Goal: Information Seeking & Learning: Learn about a topic

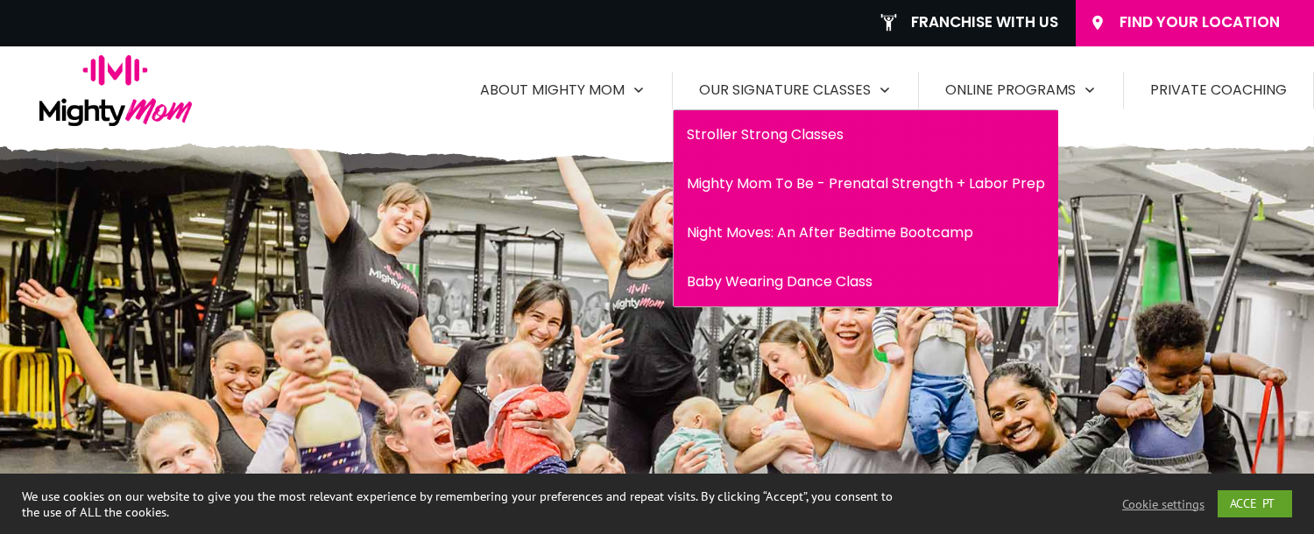
click at [907, 185] on span "Mighty Mom To Be - Prenatal Strength + Labor Prep" at bounding box center [866, 184] width 358 height 28
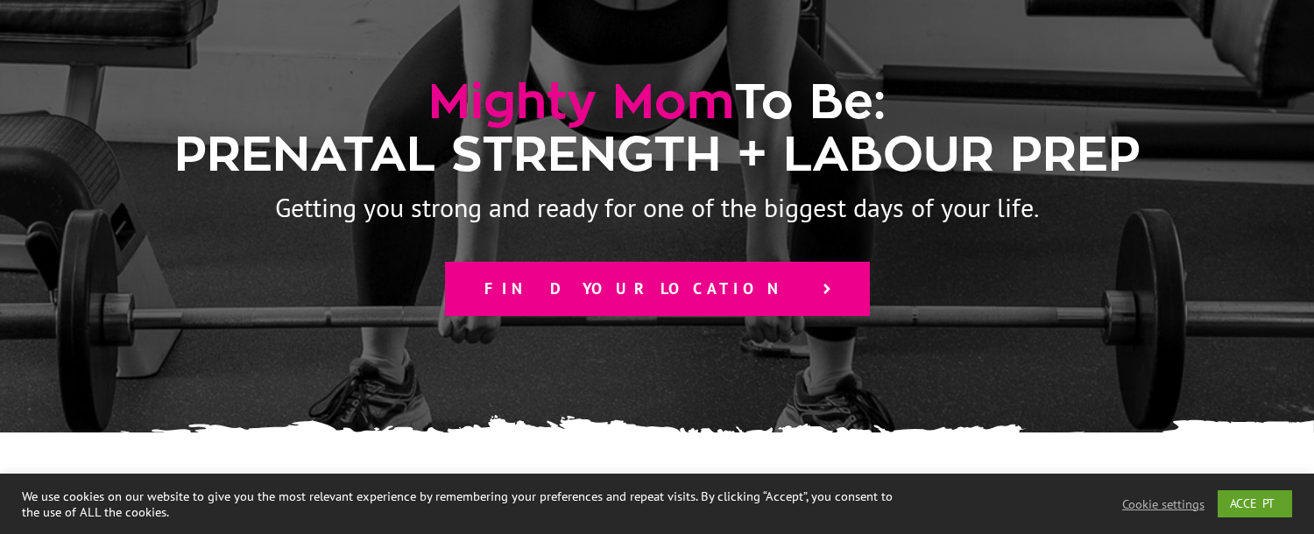
scroll to position [263, 0]
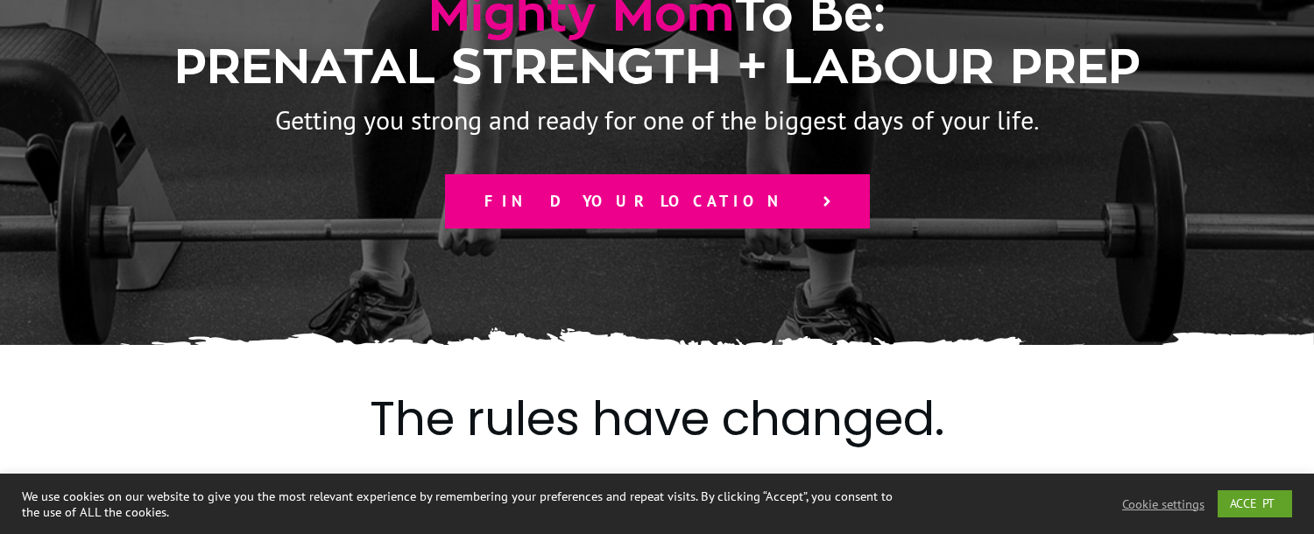
click at [819, 206] on icon at bounding box center [827, 202] width 16 height 16
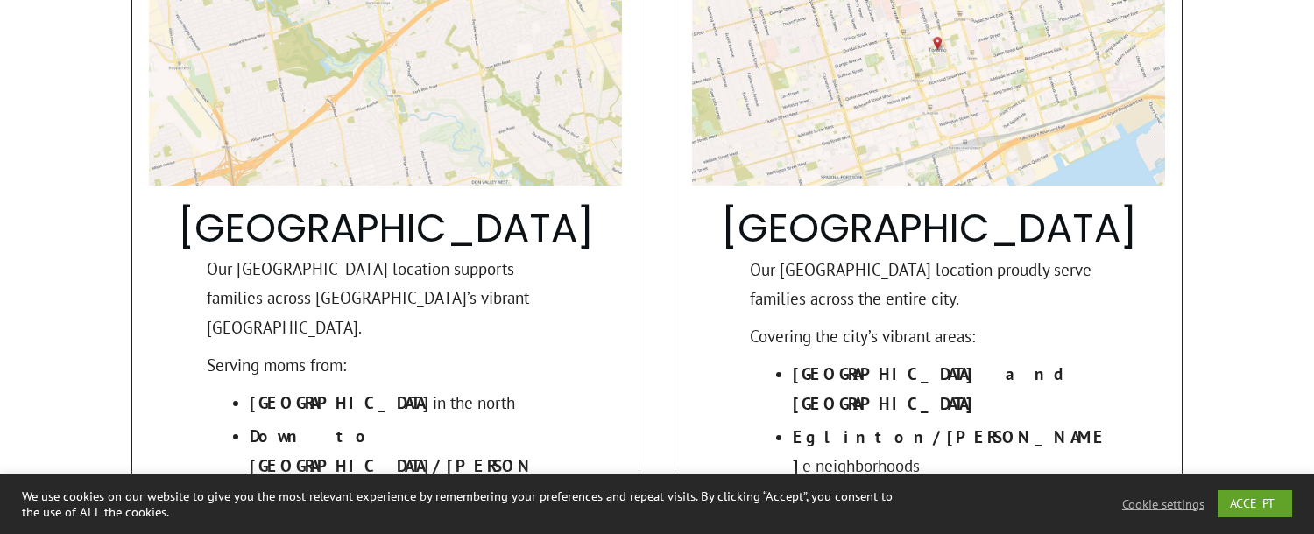
scroll to position [1751, 0]
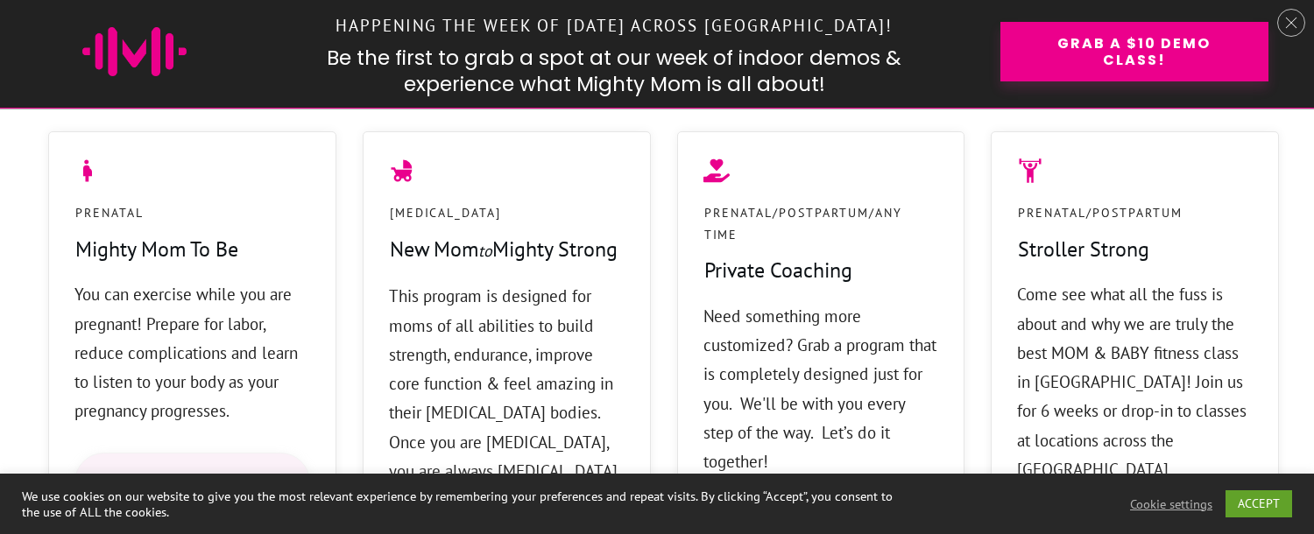
scroll to position [1576, 0]
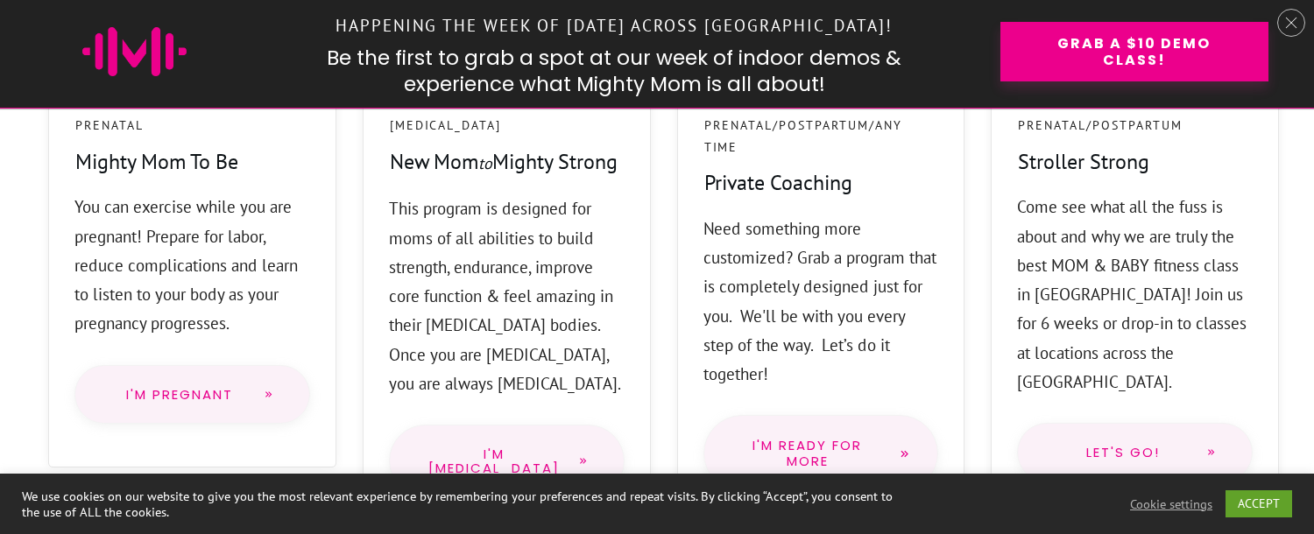
click at [214, 391] on span "I'm Pregnant" at bounding box center [179, 395] width 139 height 14
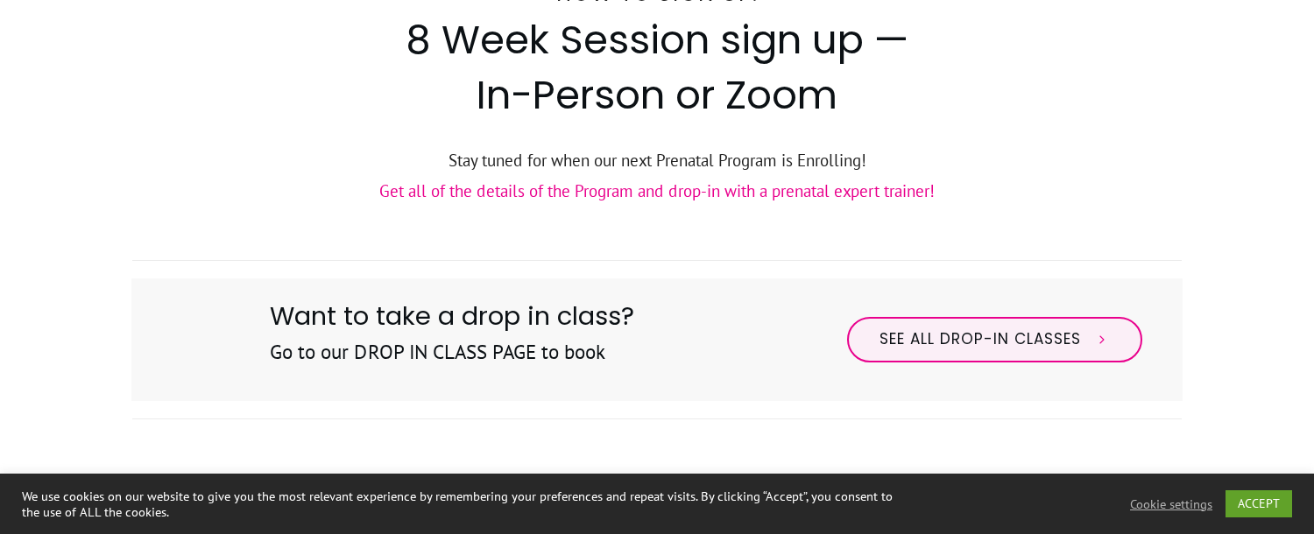
scroll to position [701, 0]
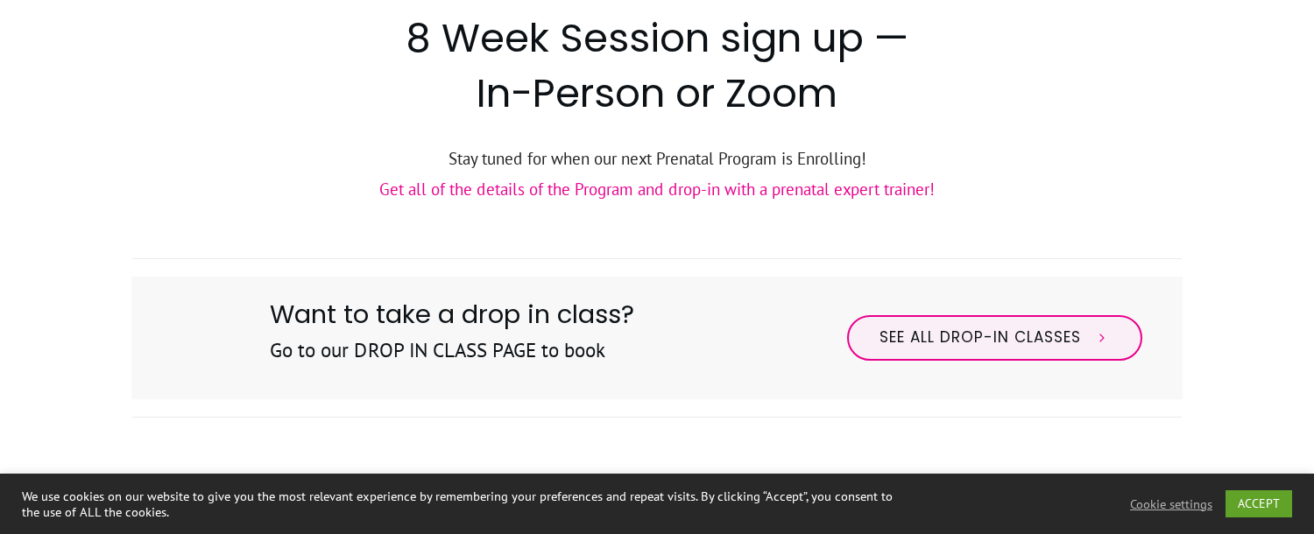
click at [737, 192] on link "Get all of the details of the Program and drop-in with a prenatal expert traine…" at bounding box center [656, 189] width 555 height 21
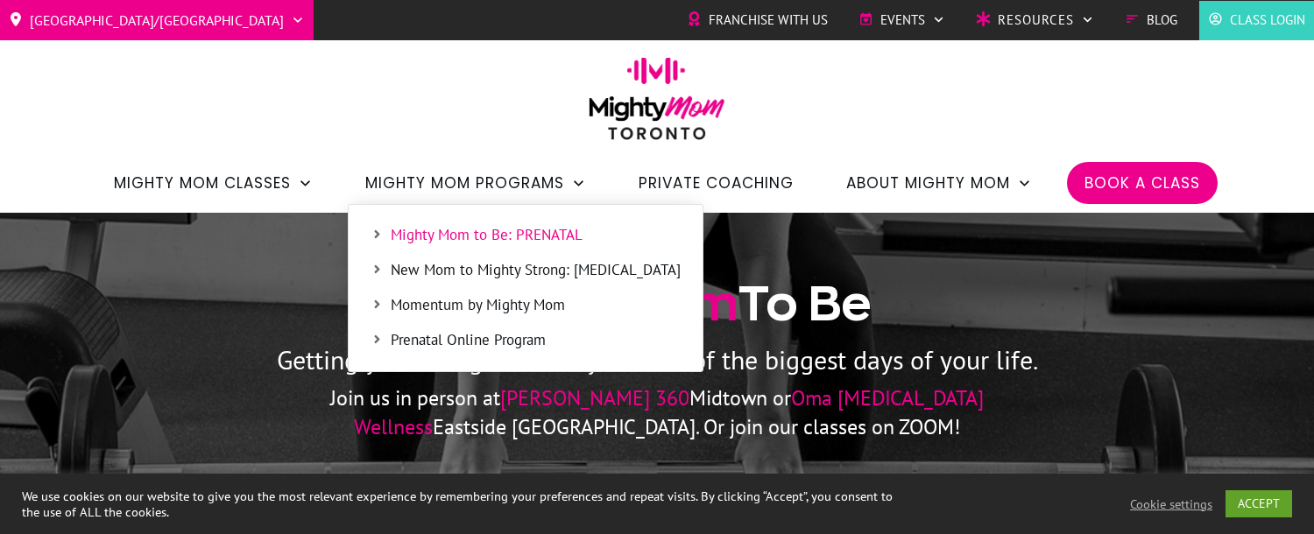
click at [486, 342] on span "Prenatal Online Program" at bounding box center [536, 340] width 290 height 23
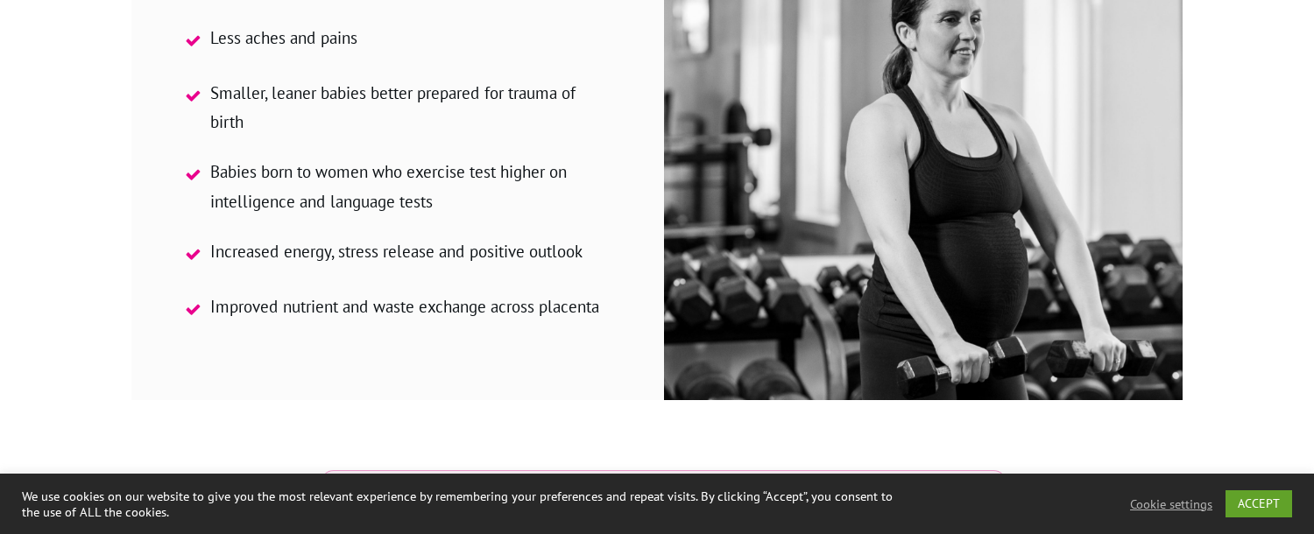
scroll to position [2715, 0]
